Goal: Task Accomplishment & Management: Manage account settings

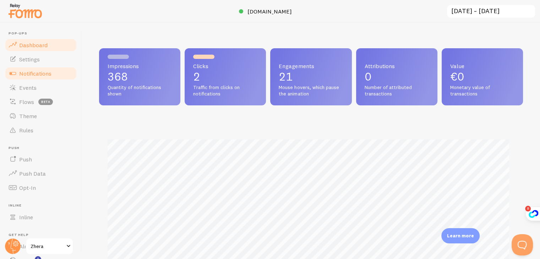
click at [34, 75] on span "Notifications" at bounding box center [35, 73] width 32 height 7
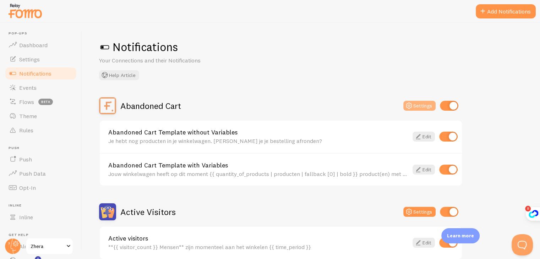
click at [419, 104] on button "Settings" at bounding box center [420, 106] width 32 height 10
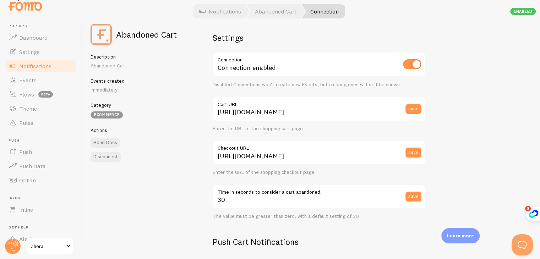
scroll to position [8, 0]
click at [18, 64] on link "Notifications" at bounding box center [40, 66] width 73 height 14
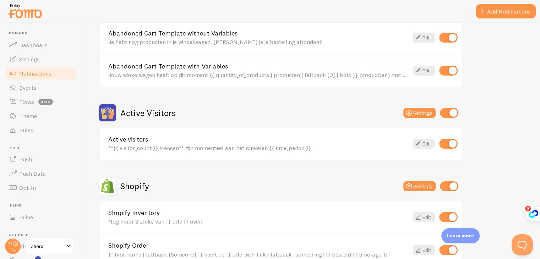
scroll to position [107, 0]
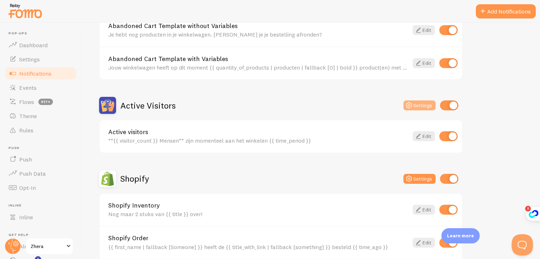
click at [414, 106] on icon at bounding box center [409, 105] width 9 height 9
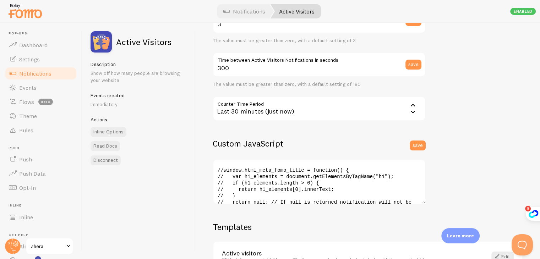
scroll to position [142, 0]
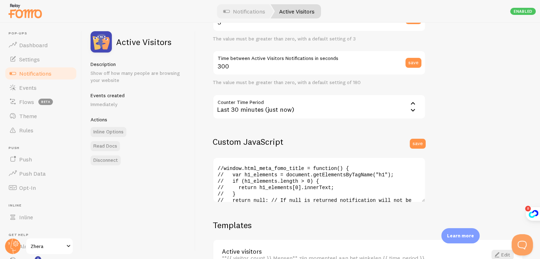
click at [339, 98] on div "Last 30 minutes (just now)" at bounding box center [319, 107] width 213 height 25
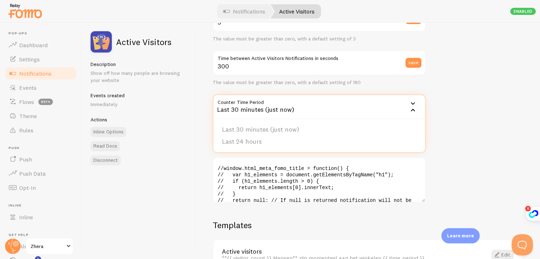
click at [343, 105] on div "Last 30 minutes (just now)" at bounding box center [319, 107] width 213 height 25
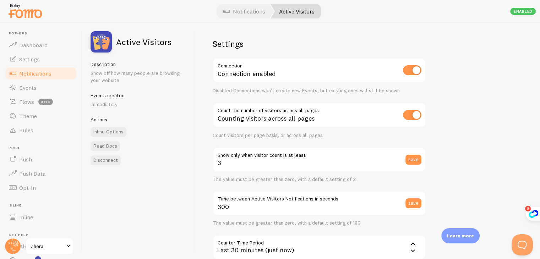
scroll to position [0, 0]
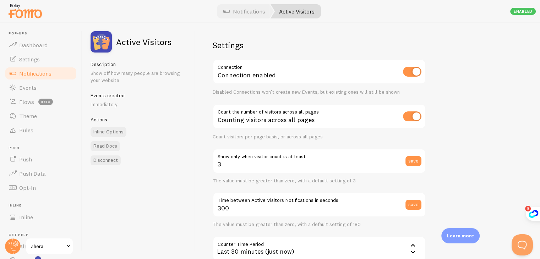
click at [45, 76] on span "Notifications" at bounding box center [35, 73] width 32 height 7
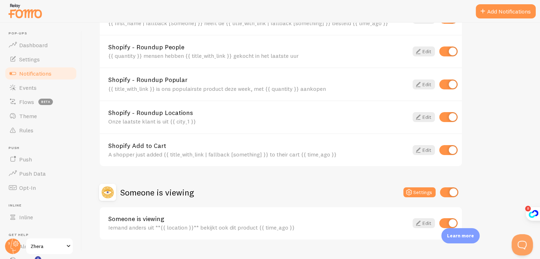
scroll to position [344, 0]
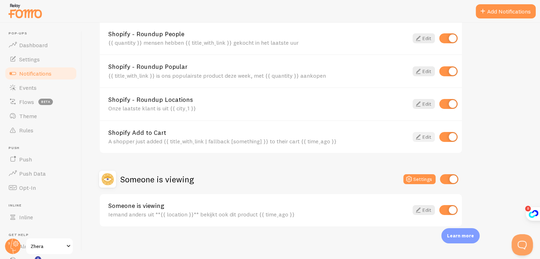
click at [417, 133] on icon at bounding box center [418, 137] width 9 height 9
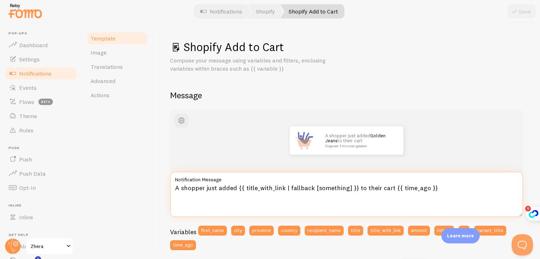
drag, startPoint x: 234, startPoint y: 188, endPoint x: 174, endPoint y: 190, distance: 60.4
click at [174, 190] on textarea "A shopper just added {{ title_with_link | fallback [something] }} to their cart…" at bounding box center [346, 194] width 353 height 45
drag, startPoint x: 352, startPoint y: 186, endPoint x: 385, endPoint y: 185, distance: 33.0
click at [385, 185] on textarea "Iemand heeft zojuist {{ title_with_link | fallback [something] }} to their cart…" at bounding box center [346, 194] width 353 height 45
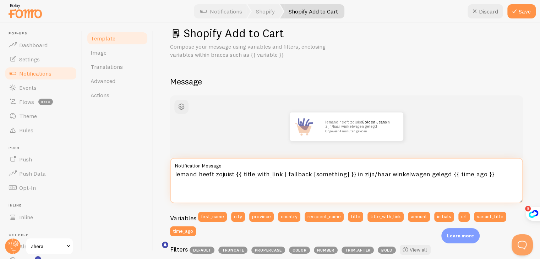
scroll to position [36, 0]
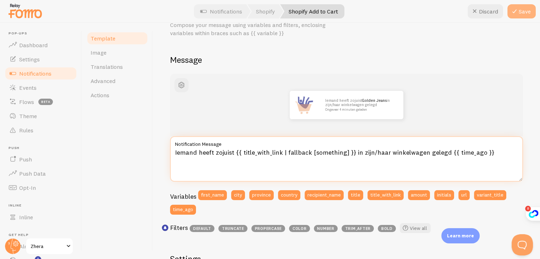
type textarea "Iemand heeft zojuist {{ title_with_link | fallback [something] }} in zijn/haar …"
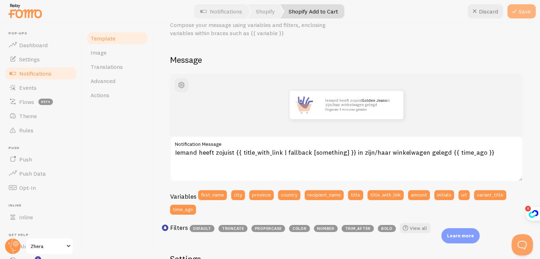
click at [525, 10] on button "Save" at bounding box center [522, 11] width 28 height 14
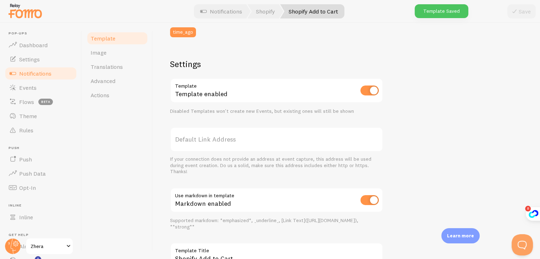
scroll to position [0, 0]
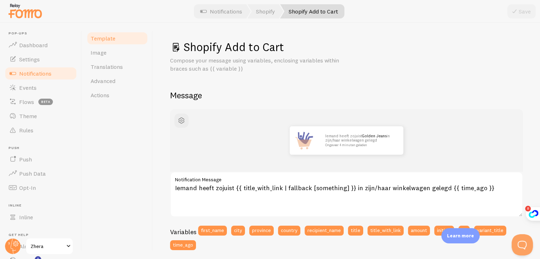
click at [41, 76] on span "Notifications" at bounding box center [35, 73] width 32 height 7
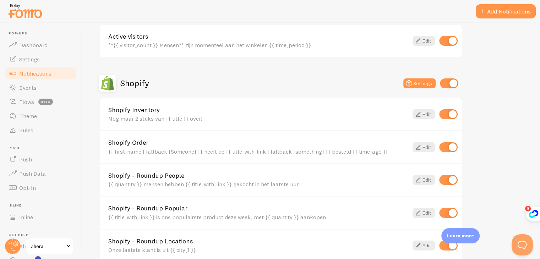
scroll to position [320, 0]
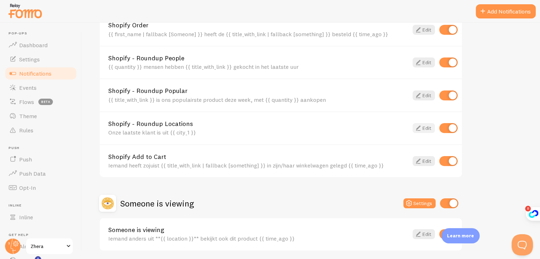
click at [416, 124] on icon at bounding box center [418, 128] width 9 height 9
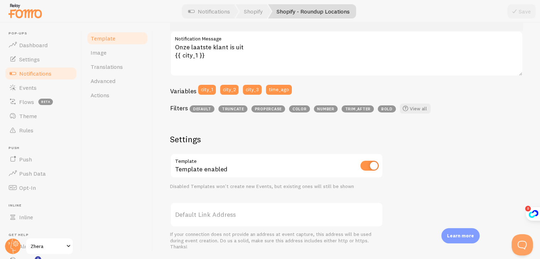
scroll to position [142, 0]
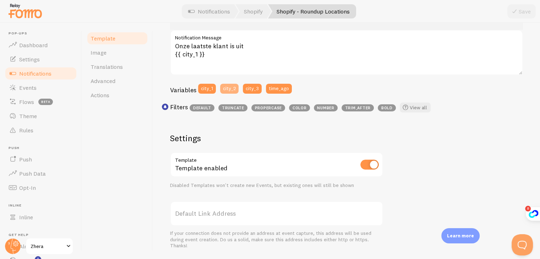
click at [228, 90] on button "city_2" at bounding box center [229, 89] width 18 height 10
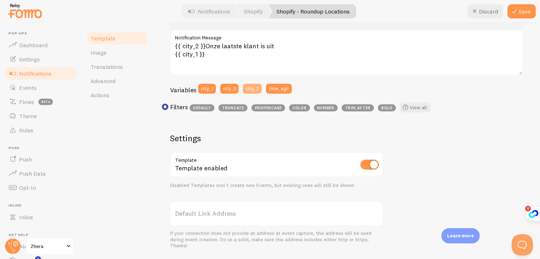
click at [259, 85] on button "city_3" at bounding box center [252, 89] width 19 height 10
click at [272, 87] on button "time_ago" at bounding box center [279, 89] width 26 height 10
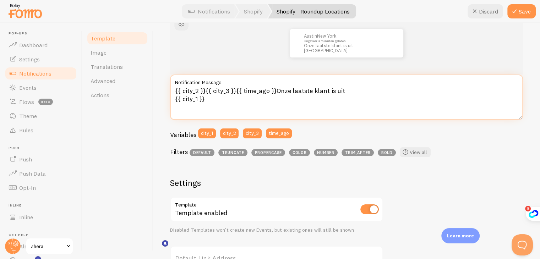
scroll to position [0, 0]
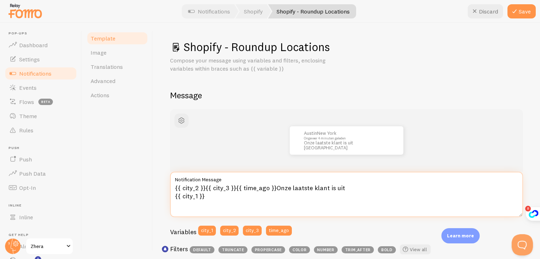
drag, startPoint x: 235, startPoint y: 186, endPoint x: 175, endPoint y: 188, distance: 60.1
click at [175, 188] on textarea "{{ city_2 }}{{ city_3 }}{{ time_ago }}Onze laatste klant is uit {{ city_1 }}" at bounding box center [346, 194] width 353 height 45
click at [217, 195] on textarea "{{ time_ago }}Onze laatste klant is uit {{ city_1 }}" at bounding box center [346, 194] width 353 height 45
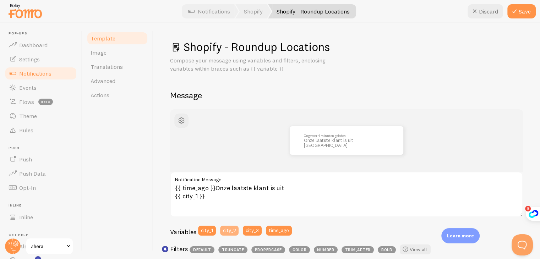
click at [230, 230] on button "city_2" at bounding box center [229, 231] width 18 height 10
click at [250, 230] on button "city_3" at bounding box center [252, 231] width 19 height 10
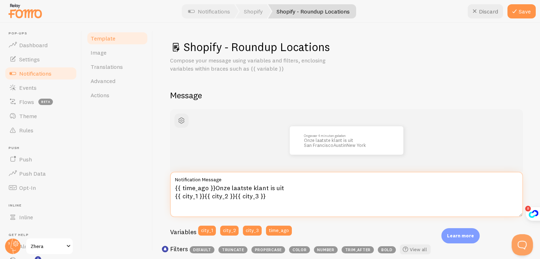
drag, startPoint x: 268, startPoint y: 197, endPoint x: 205, endPoint y: 198, distance: 62.9
click at [205, 198] on textarea "{{ time_ago }}Onze laatste klant is uit {{ city_1 }}{{ city_2 }}{{ city_3 }}" at bounding box center [346, 194] width 353 height 45
type textarea "{{ time_ago }}Onze laatste klant is uit {{ city_1 }}"
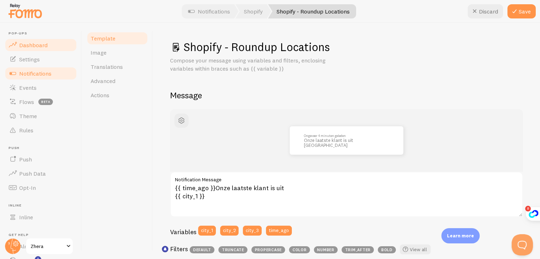
click at [48, 49] on link "Dashboard" at bounding box center [40, 45] width 73 height 14
click at [517, 9] on icon at bounding box center [515, 11] width 9 height 9
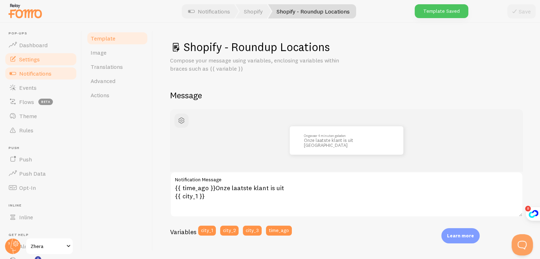
click at [30, 58] on span "Settings" at bounding box center [29, 59] width 21 height 7
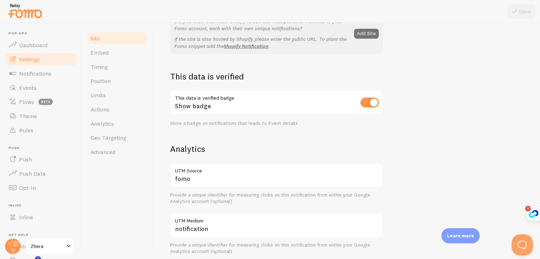
scroll to position [162, 0]
click at [104, 64] on span "Timing" at bounding box center [99, 66] width 17 height 7
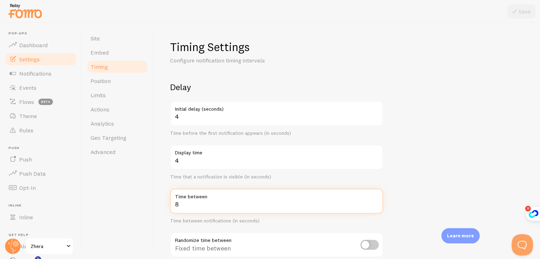
click at [220, 201] on input "8" at bounding box center [276, 201] width 213 height 25
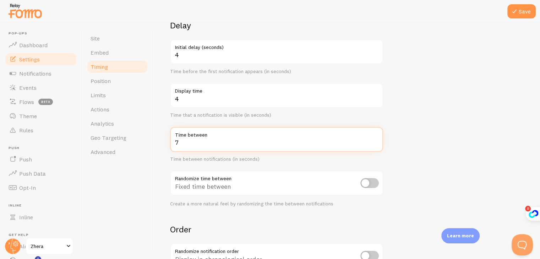
scroll to position [71, 0]
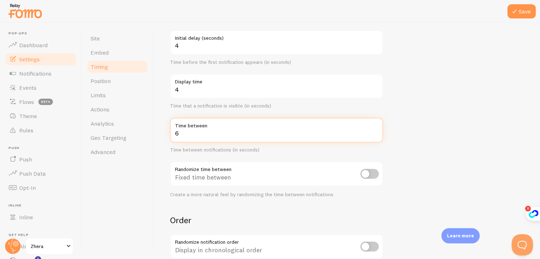
click at [375, 135] on input "6" at bounding box center [276, 130] width 213 height 25
click at [375, 135] on input "5" at bounding box center [276, 130] width 213 height 25
click at [375, 130] on input "6" at bounding box center [276, 130] width 213 height 25
click at [375, 130] on input "7" at bounding box center [276, 130] width 213 height 25
click at [375, 130] on input "10" at bounding box center [276, 130] width 213 height 25
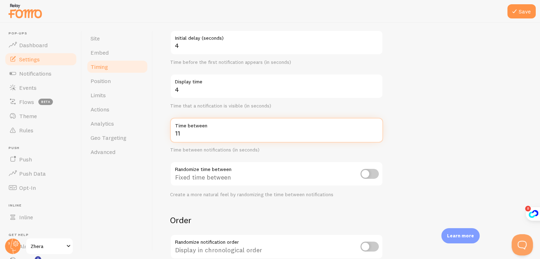
click at [375, 130] on input "11" at bounding box center [276, 130] width 213 height 25
click at [375, 130] on input "12" at bounding box center [276, 130] width 213 height 25
click at [375, 130] on input "13" at bounding box center [276, 130] width 213 height 25
click at [375, 130] on input "14" at bounding box center [276, 130] width 213 height 25
type input "15"
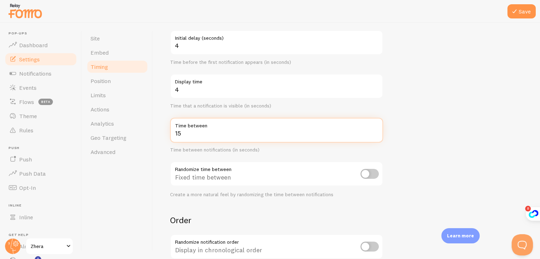
click at [375, 130] on input "15" at bounding box center [276, 130] width 213 height 25
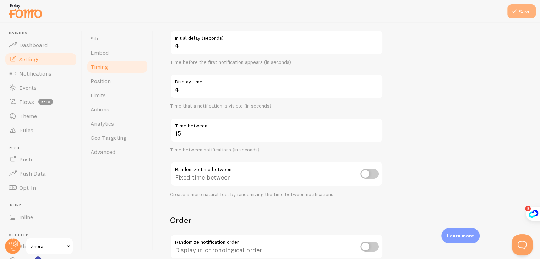
click at [511, 13] on icon at bounding box center [515, 11] width 9 height 9
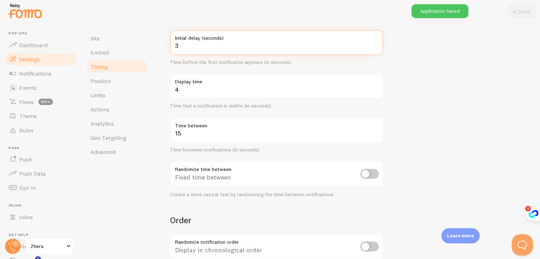
type input "3"
click at [375, 47] on input "3" at bounding box center [276, 42] width 213 height 25
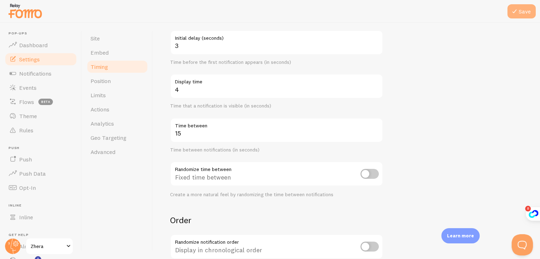
click at [514, 13] on icon at bounding box center [515, 11] width 9 height 9
click at [365, 175] on input "checkbox" at bounding box center [370, 174] width 18 height 10
checkbox input "true"
click at [513, 12] on icon at bounding box center [515, 11] width 9 height 9
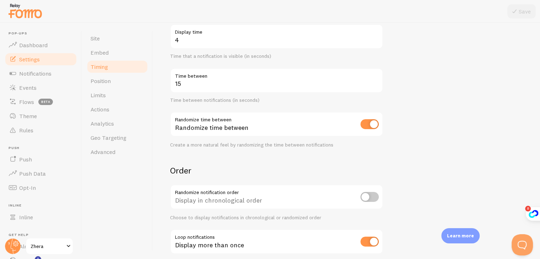
scroll to position [18, 0]
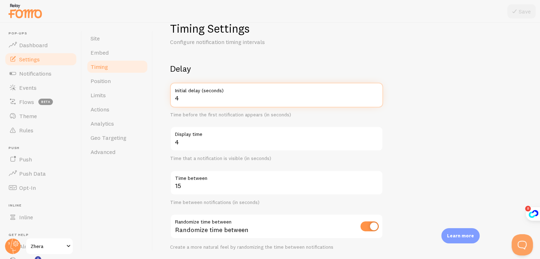
click at [375, 97] on input "4" at bounding box center [276, 95] width 213 height 25
click at [375, 97] on input "5" at bounding box center [276, 95] width 213 height 25
type input "4"
click at [377, 100] on input "4" at bounding box center [276, 95] width 213 height 25
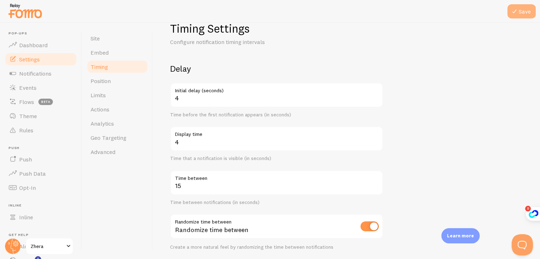
click at [519, 13] on icon at bounding box center [515, 11] width 9 height 9
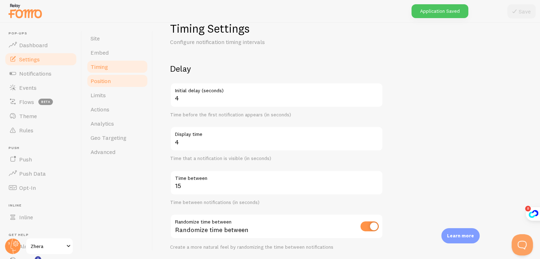
click at [111, 80] on link "Position" at bounding box center [117, 81] width 62 height 14
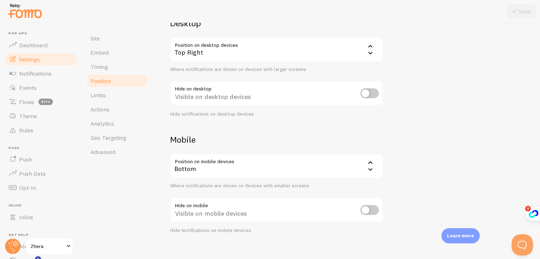
scroll to position [72, 0]
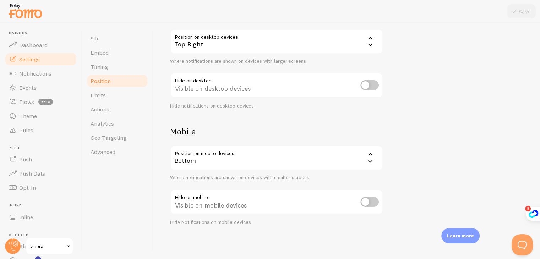
click at [361, 86] on input "checkbox" at bounding box center [370, 85] width 18 height 10
checkbox input "true"
click at [523, 13] on button "Save" at bounding box center [522, 11] width 28 height 14
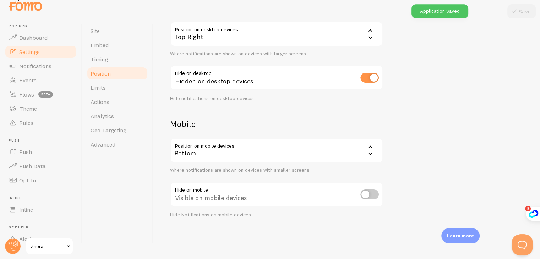
scroll to position [8, 0]
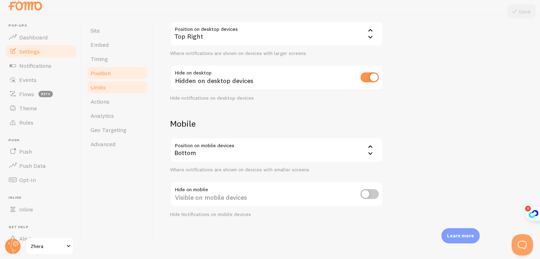
click at [98, 87] on span "Limits" at bounding box center [98, 87] width 15 height 7
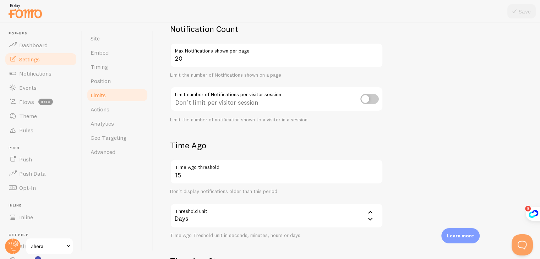
scroll to position [71, 0]
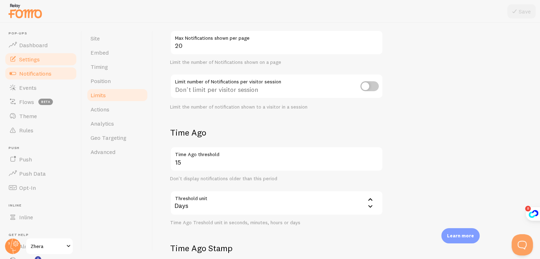
click at [38, 71] on span "Notifications" at bounding box center [35, 73] width 32 height 7
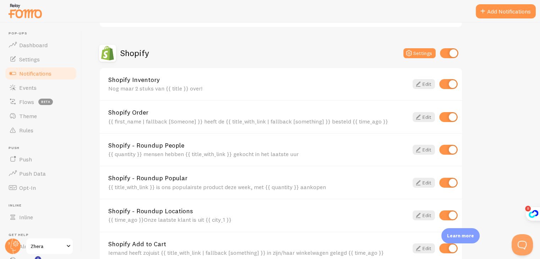
scroll to position [249, 0]
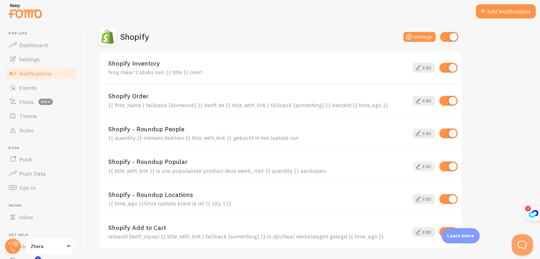
click at [430, 165] on link "Edit" at bounding box center [424, 167] width 22 height 10
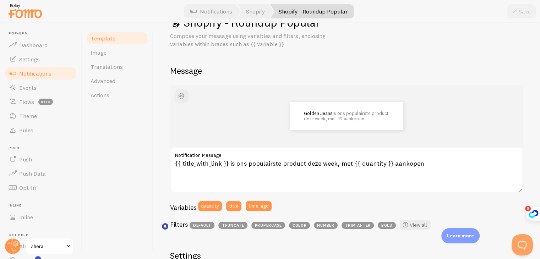
scroll to position [23, 0]
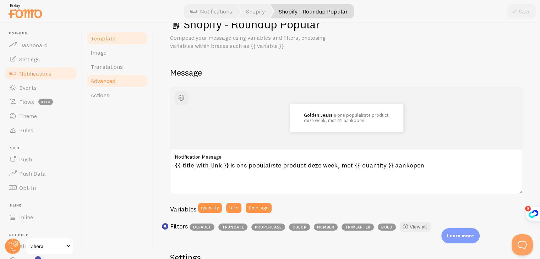
click at [110, 81] on span "Advanced" at bounding box center [103, 80] width 25 height 7
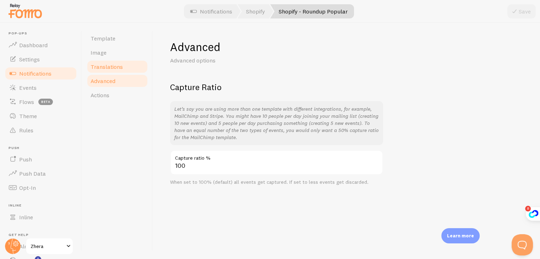
click at [108, 70] on span "Translations" at bounding box center [107, 66] width 32 height 7
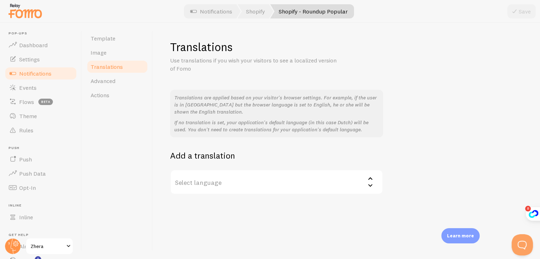
click at [110, 64] on span "Translations" at bounding box center [107, 66] width 32 height 7
click at [110, 53] on link "Image" at bounding box center [117, 52] width 62 height 14
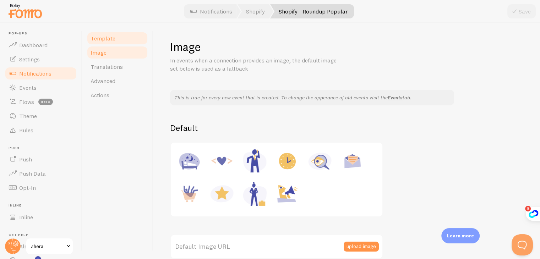
click at [117, 41] on link "Template" at bounding box center [117, 38] width 62 height 14
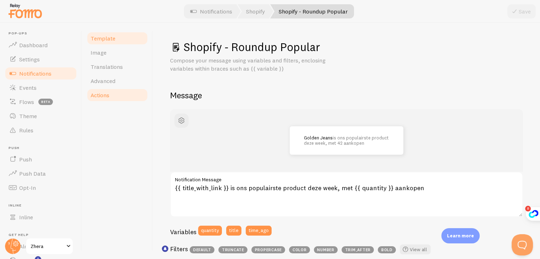
click at [111, 95] on link "Actions" at bounding box center [117, 95] width 62 height 14
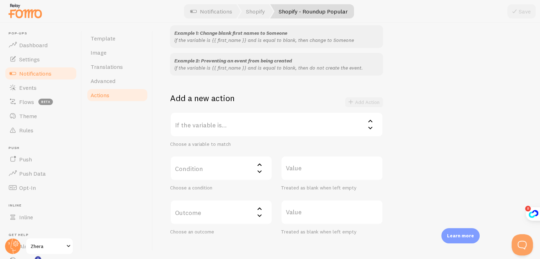
scroll to position [71, 0]
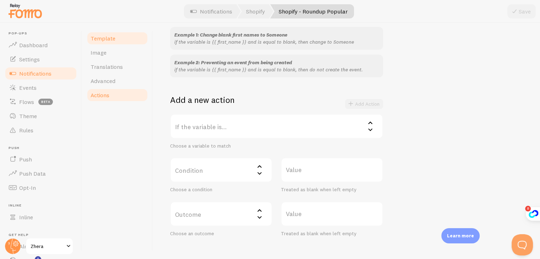
click at [123, 44] on link "Template" at bounding box center [117, 38] width 62 height 14
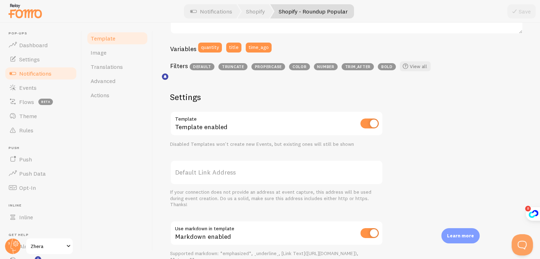
scroll to position [213, 0]
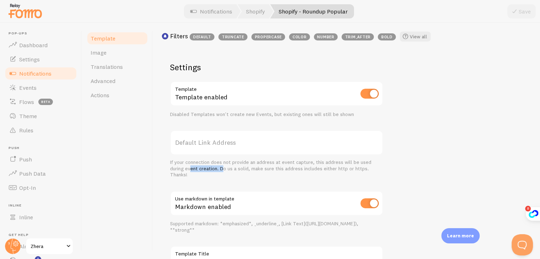
drag, startPoint x: 190, startPoint y: 167, endPoint x: 223, endPoint y: 169, distance: 33.4
click at [223, 169] on div "If your connection does not provide an address at event capture, this address w…" at bounding box center [276, 169] width 213 height 19
click at [226, 175] on div "If your connection does not provide an address at event capture, this address w…" at bounding box center [276, 169] width 213 height 19
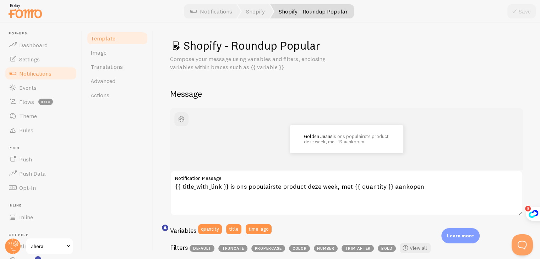
scroll to position [0, 0]
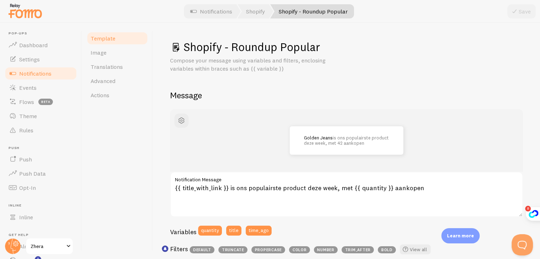
click at [44, 74] on span "Notifications" at bounding box center [35, 73] width 32 height 7
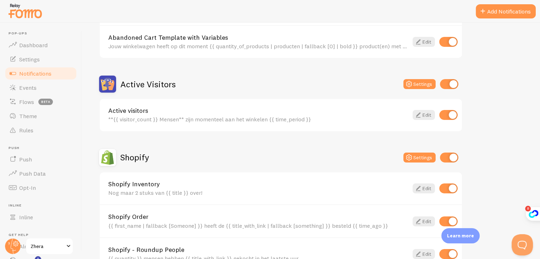
scroll to position [284, 0]
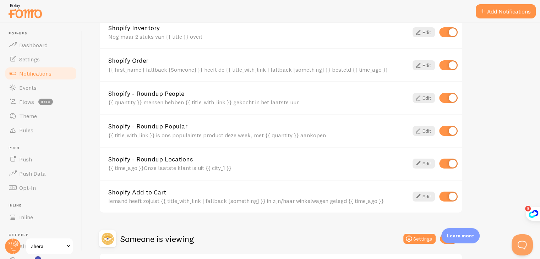
click at [443, 130] on input "checkbox" at bounding box center [448, 131] width 18 height 10
checkbox input "false"
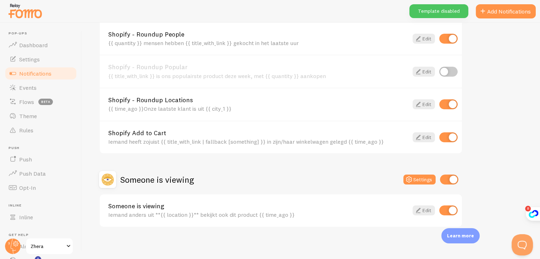
scroll to position [344, 0]
